Goal: Task Accomplishment & Management: Complete application form

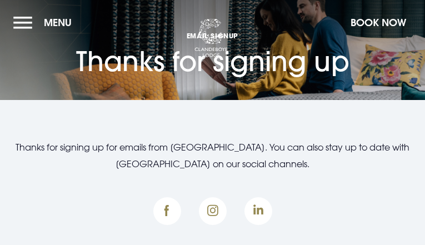
type input "RJBrUrboe"
type input "[EMAIL_ADDRESS][DOMAIN_NAME]"
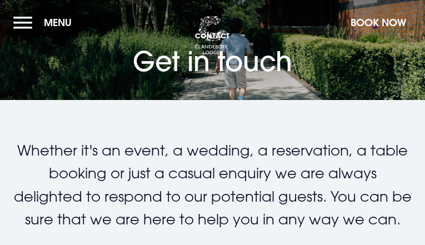
type input "doXmCeoFlAnzP"
type input "[EMAIL_ADDRESS][DOMAIN_NAME]"
type input "bLrqiajcPjcNd"
type input "UXzibdiPGwbXHz"
type input "8626675635"
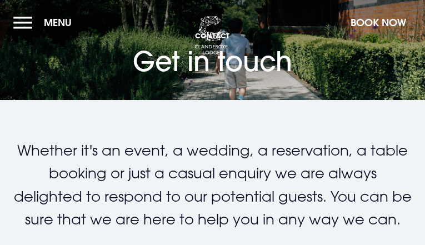
type input "[EMAIL_ADDRESS][DOMAIN_NAME]"
checkbox input "false"
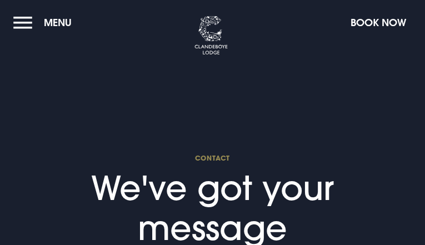
type input "BVfFkwlgfWcJocN"
type input "[EMAIL_ADDRESS][DOMAIN_NAME]"
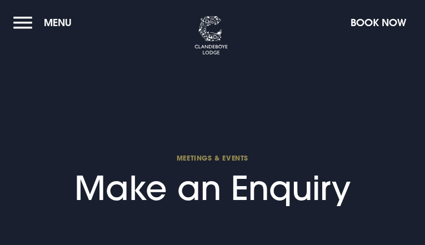
select select "9"
type input "TlDxJvOgHBsbn"
type input "nybBuSAbCRTDzJm"
type input "7613894700"
type input "[EMAIL_ADDRESS][DOMAIN_NAME]"
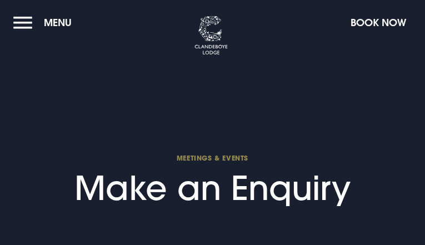
type input "XyCWhcPfaJGtVmT"
type input "KMRBrrNsWzAdCj"
type input "uxpHvgYRnCNM"
checkbox input "false"
select select "9"
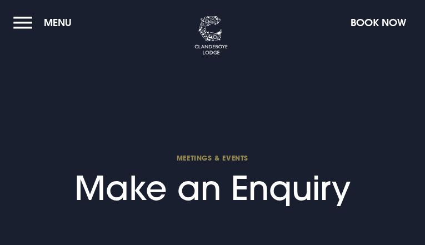
type input "BGZMybUjaTi"
type input "[EMAIL_ADDRESS][DOMAIN_NAME]"
type input "xfDipHOWXLkNVeo"
type input "bDJtfIgwEniyeTv"
type input "9325656352"
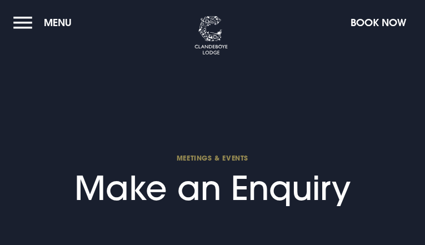
type input "[EMAIL_ADDRESS][DOMAIN_NAME]"
type input "uUuffhndzVGMdIju"
type input "avllvWEvBzAETsWQ"
type input "DTEAxftKv"
